Goal: Entertainment & Leisure: Consume media (video, audio)

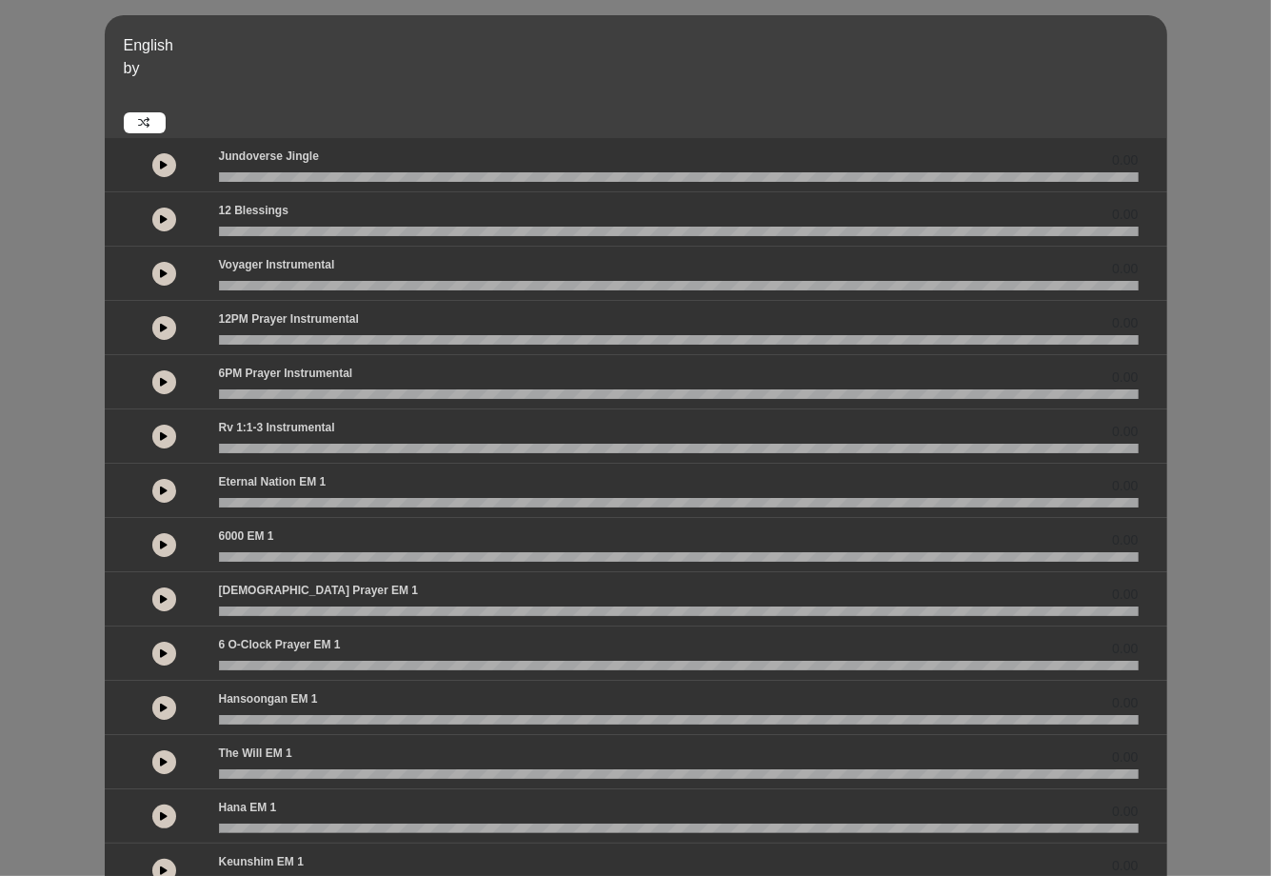
click at [149, 121] on icon at bounding box center [144, 122] width 11 height 11
click at [161, 160] on icon at bounding box center [165, 165] width 8 height 10
click at [168, 220] on icon at bounding box center [165, 219] width 8 height 10
click at [157, 264] on button at bounding box center [164, 274] width 24 height 24
click at [166, 328] on icon at bounding box center [165, 328] width 8 height 10
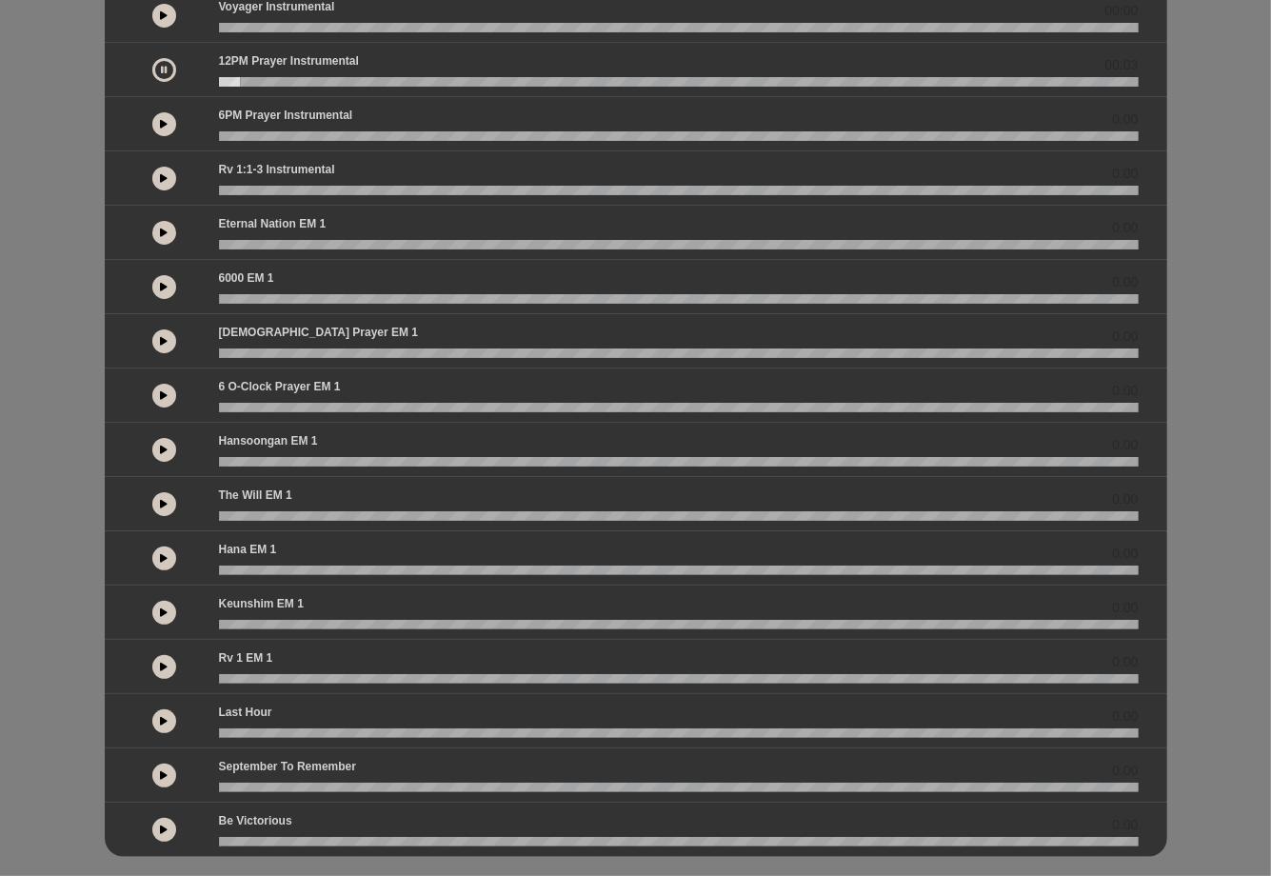
scroll to position [281, 0]
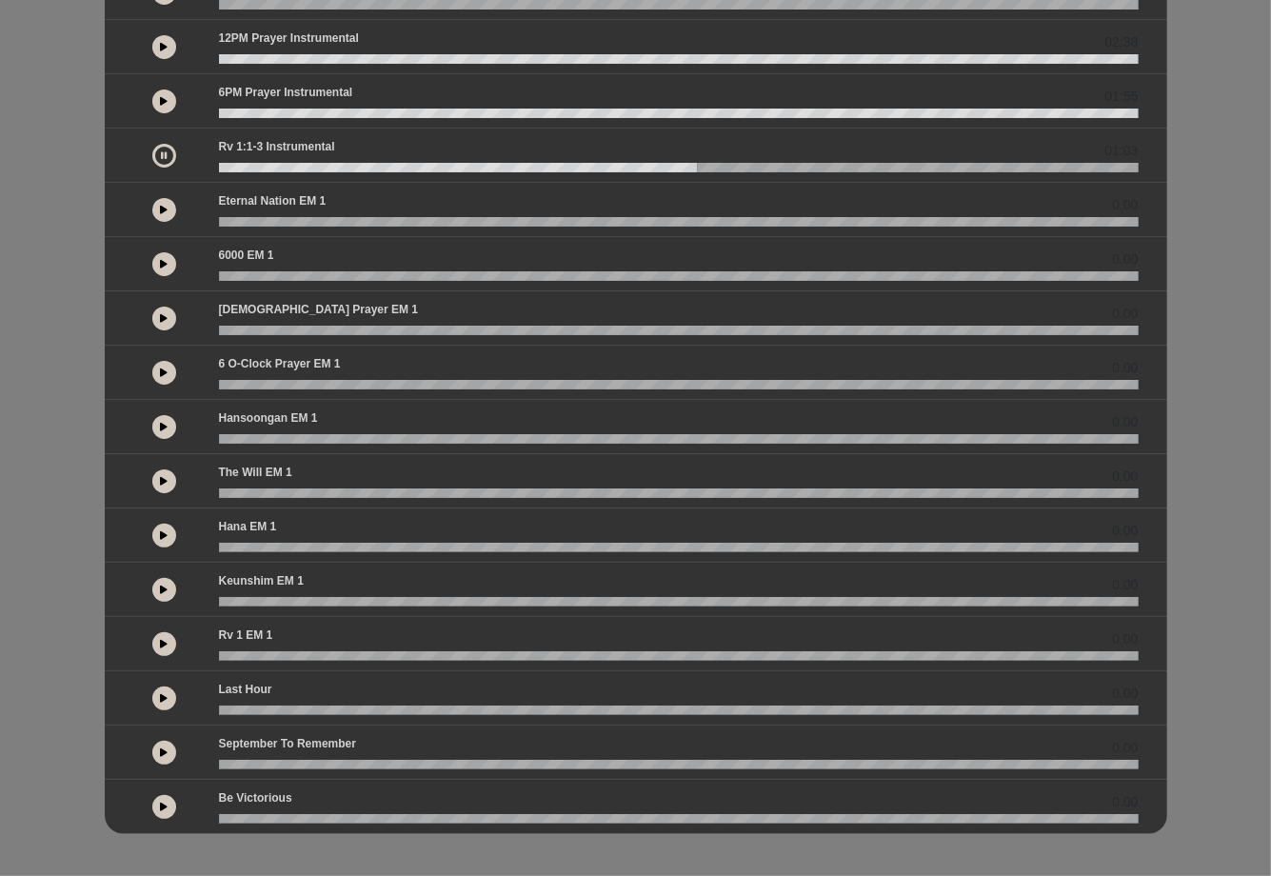
click at [159, 148] on button at bounding box center [164, 156] width 24 height 24
